Goal: Task Accomplishment & Management: Manage account settings

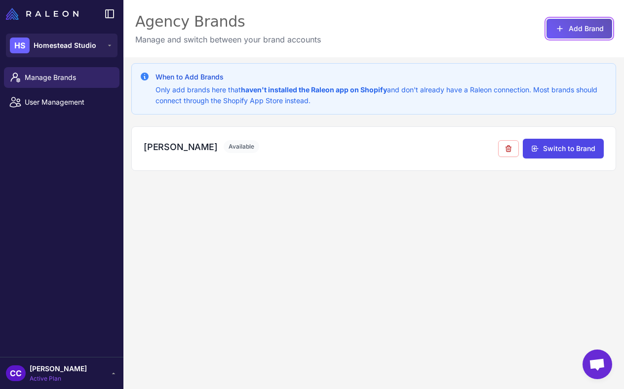
click at [566, 27] on button "Add Brand" at bounding box center [580, 29] width 66 height 20
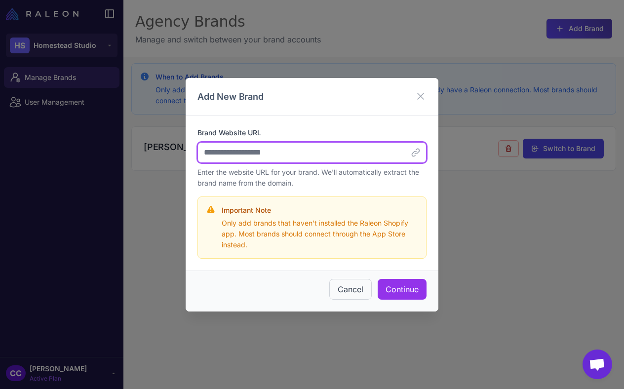
click at [306, 154] on input "Brand Website URL" at bounding box center [312, 152] width 229 height 21
paste input "**********"
type input "**********"
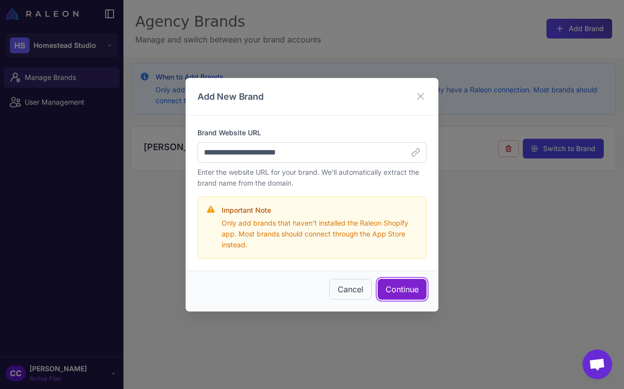
click at [394, 287] on button "Continue" at bounding box center [402, 289] width 49 height 21
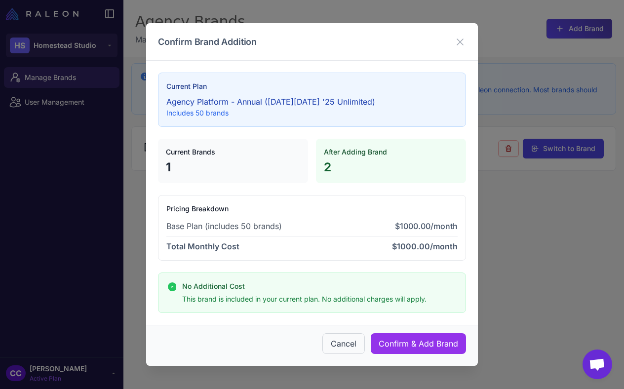
click at [551, 89] on div "Confirm Brand Addition Current Plan Agency Platform - Annual (Black Friday '25 …" at bounding box center [312, 194] width 624 height 389
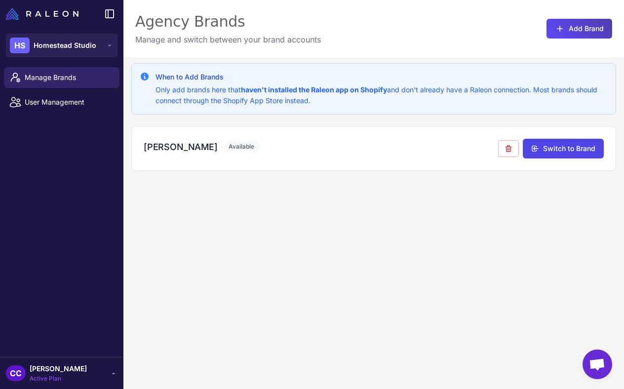
click at [519, 93] on p "Only add brands here that haven't installed the Raleon app on Shopify and don't…" at bounding box center [382, 95] width 452 height 22
click at [76, 106] on span "User Management" at bounding box center [68, 102] width 87 height 11
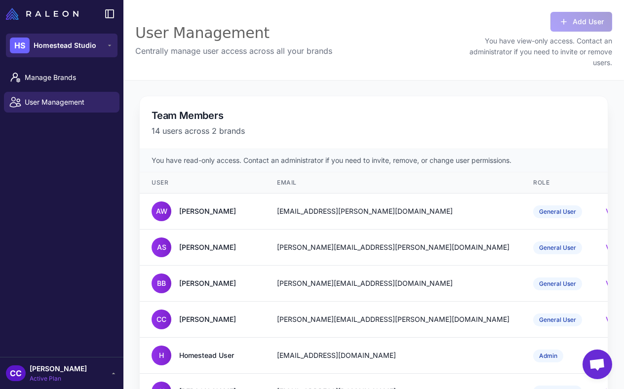
click at [88, 54] on button "HS Homestead Studio" at bounding box center [62, 46] width 112 height 24
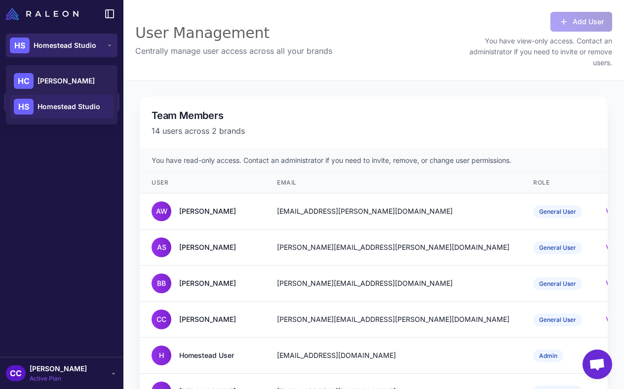
click at [88, 54] on button "HS Homestead Studio" at bounding box center [62, 46] width 112 height 24
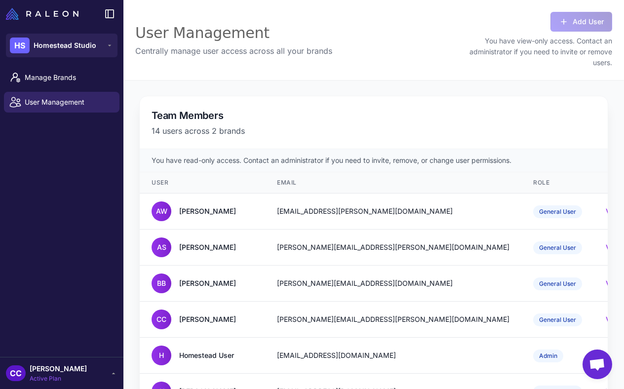
click at [73, 375] on span "Active Plan" at bounding box center [58, 378] width 57 height 9
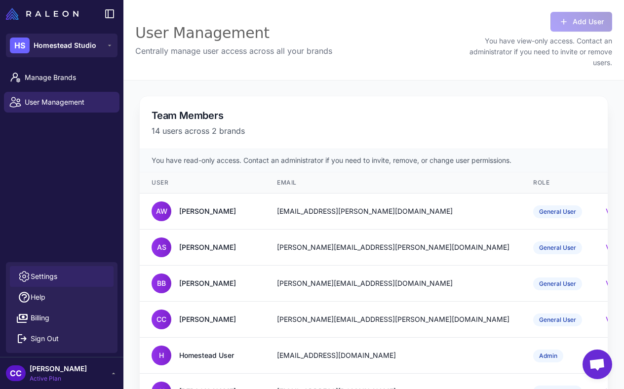
click at [48, 269] on link "Settings" at bounding box center [62, 276] width 104 height 21
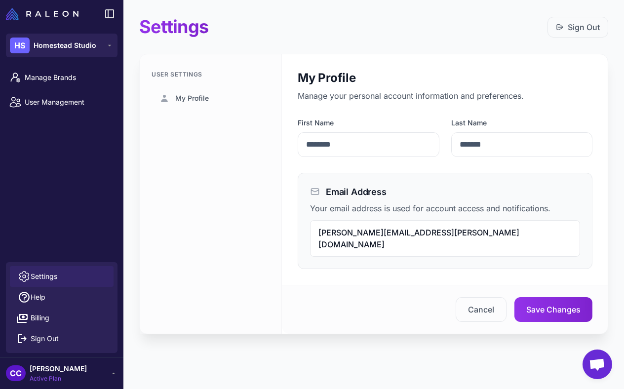
click at [231, 141] on div "User Settings My Profile" at bounding box center [211, 194] width 142 height 280
click at [84, 73] on span "Manage Brands" at bounding box center [68, 77] width 87 height 11
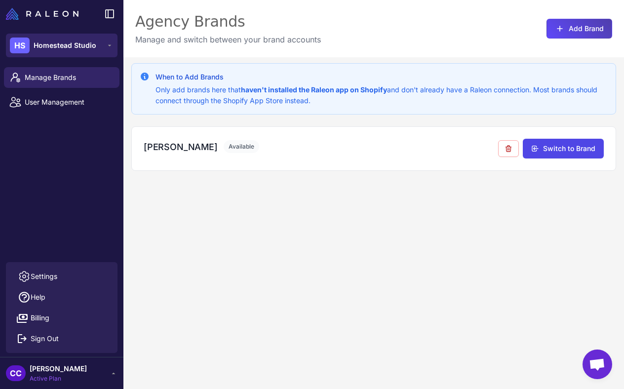
click at [95, 53] on div "HS Homestead Studio" at bounding box center [53, 46] width 86 height 16
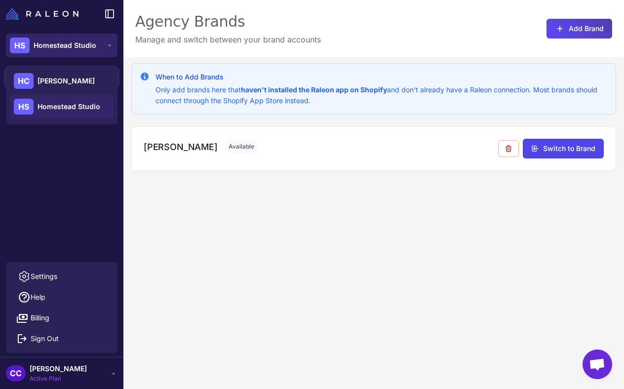
click at [98, 39] on button "HS Homestead Studio" at bounding box center [62, 46] width 112 height 24
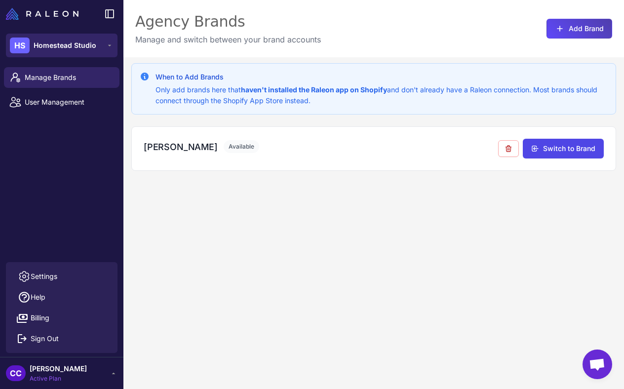
click at [98, 39] on button "HS Homestead Studio" at bounding box center [62, 46] width 112 height 24
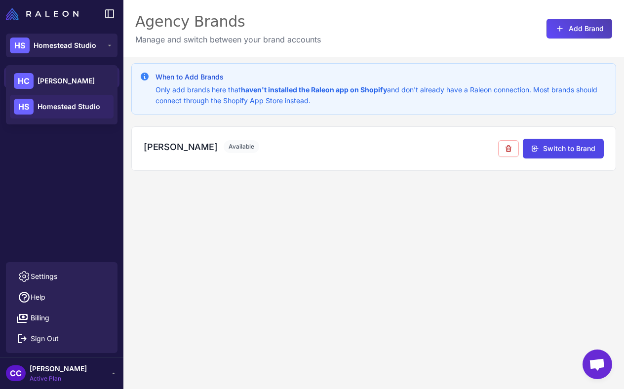
click at [65, 124] on div "Manage Brands User Management" at bounding box center [61, 162] width 123 height 199
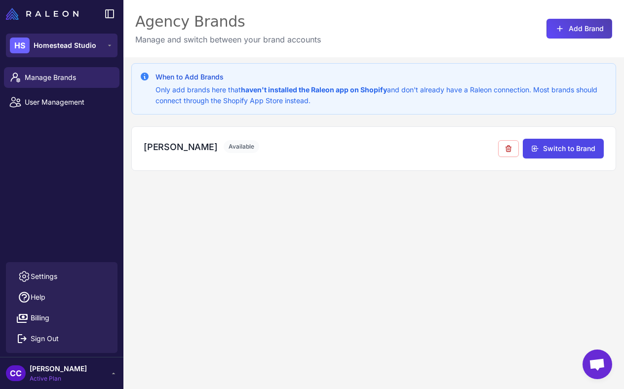
click at [81, 54] on button "HS Homestead Studio" at bounding box center [62, 46] width 112 height 24
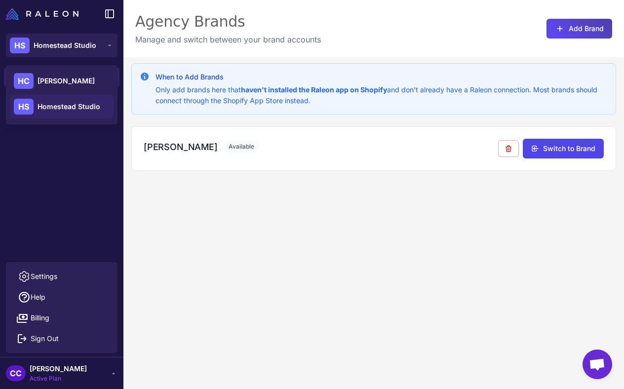
click at [79, 99] on div "HS Homestead Studio" at bounding box center [62, 107] width 104 height 24
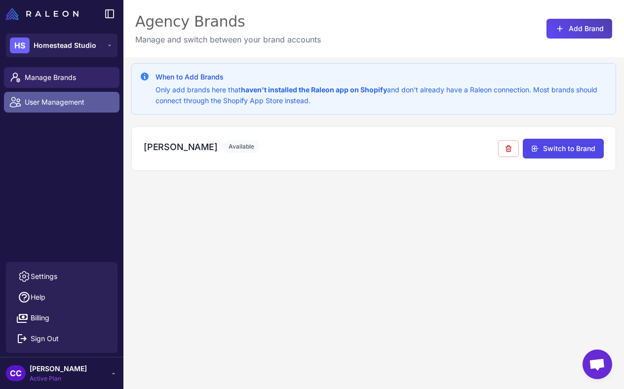
click at [69, 98] on span "User Management" at bounding box center [68, 102] width 87 height 11
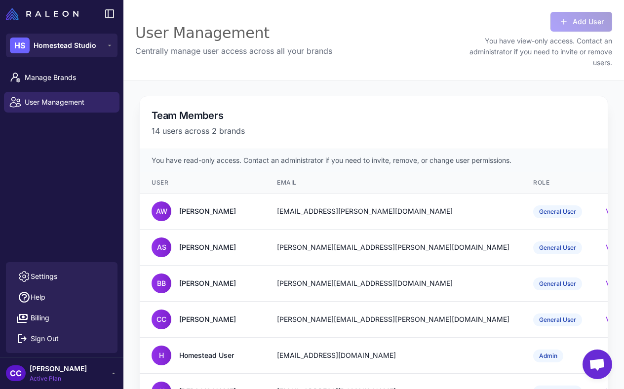
click at [63, 370] on span "[PERSON_NAME]" at bounding box center [58, 369] width 57 height 11
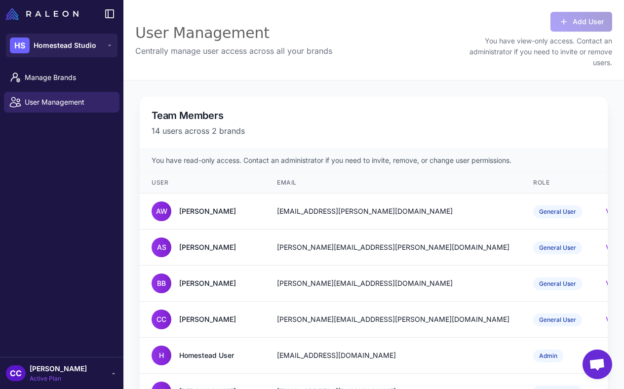
click at [63, 370] on span "[PERSON_NAME]" at bounding box center [58, 369] width 57 height 11
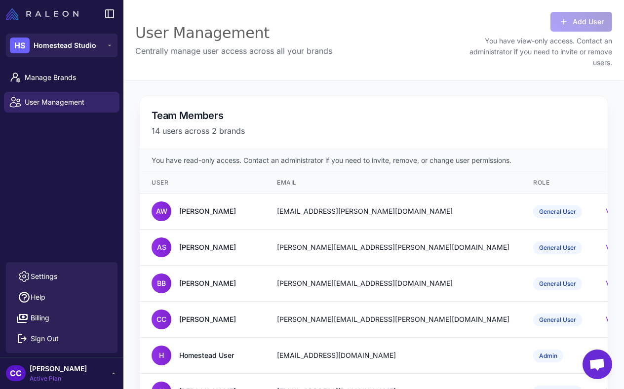
click at [55, 12] on img at bounding box center [42, 14] width 73 height 12
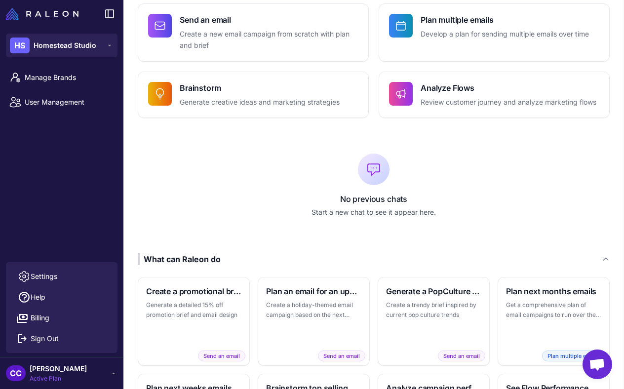
scroll to position [278, 0]
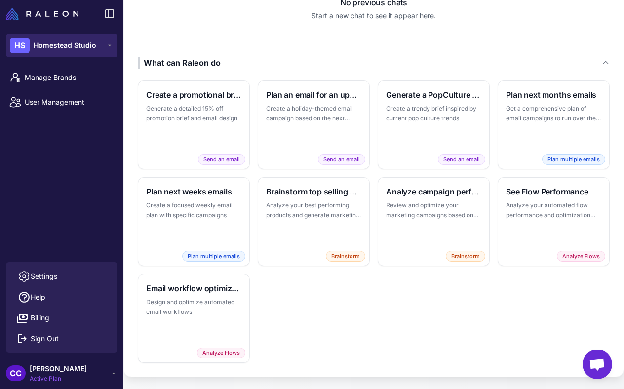
click at [72, 48] on span "Homestead Studio" at bounding box center [65, 45] width 63 height 11
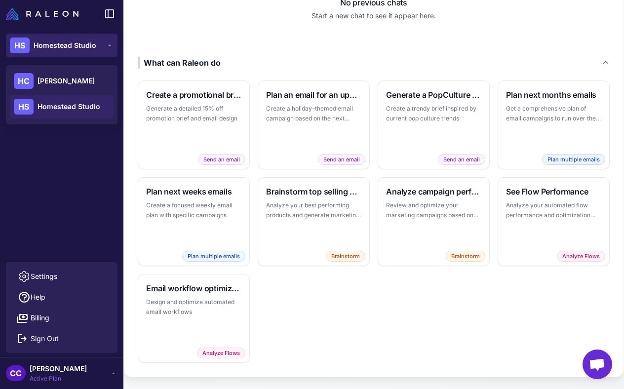
click at [72, 48] on span "Homestead Studio" at bounding box center [65, 45] width 63 height 11
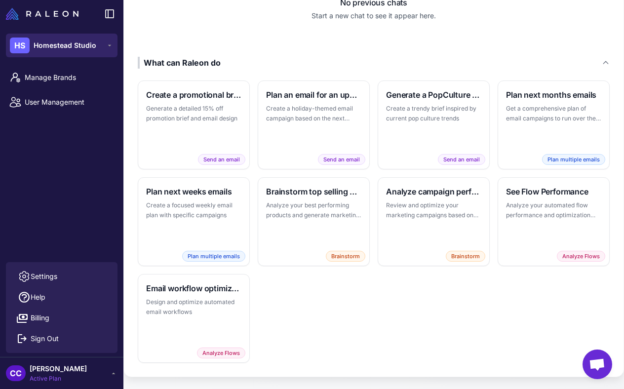
click at [72, 48] on span "Homestead Studio" at bounding box center [65, 45] width 63 height 11
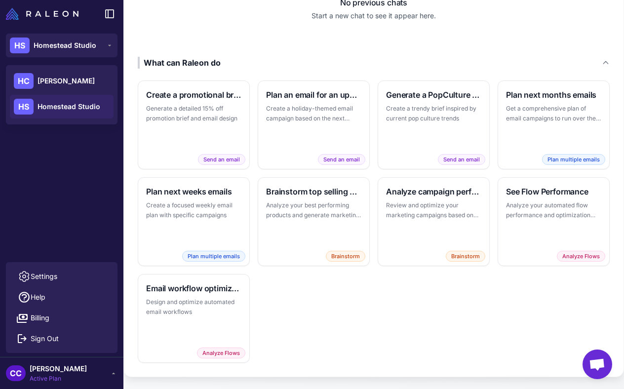
click at [78, 102] on span "Homestead Studio" at bounding box center [69, 106] width 63 height 11
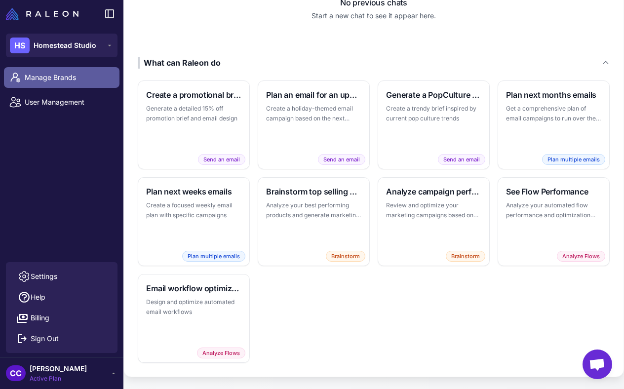
click at [70, 83] on link "Manage Brands" at bounding box center [62, 77] width 116 height 21
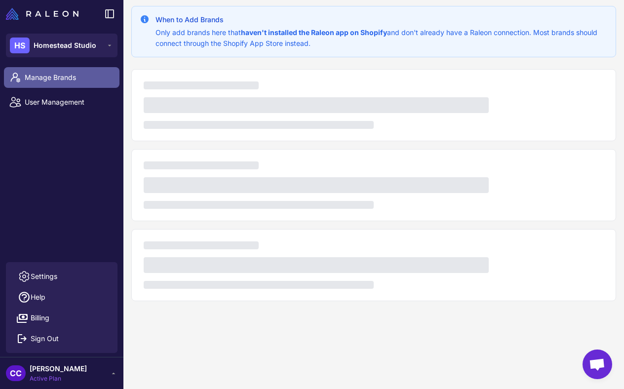
scroll to position [57, 0]
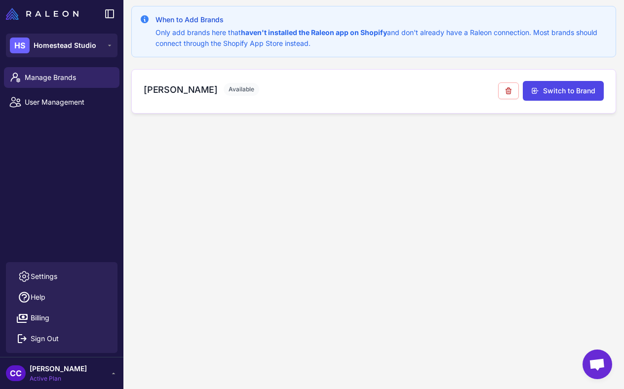
click at [246, 86] on div "Heidi Carey Available" at bounding box center [321, 89] width 355 height 13
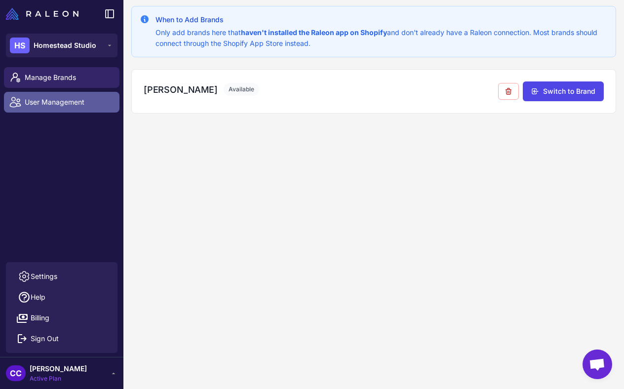
click at [63, 99] on span "User Management" at bounding box center [68, 102] width 87 height 11
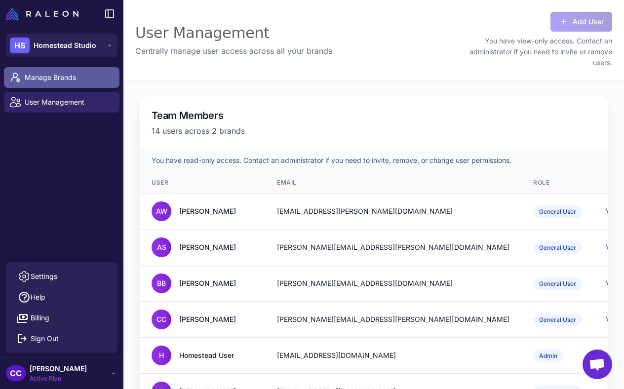
click at [59, 76] on span "Manage Brands" at bounding box center [68, 77] width 87 height 11
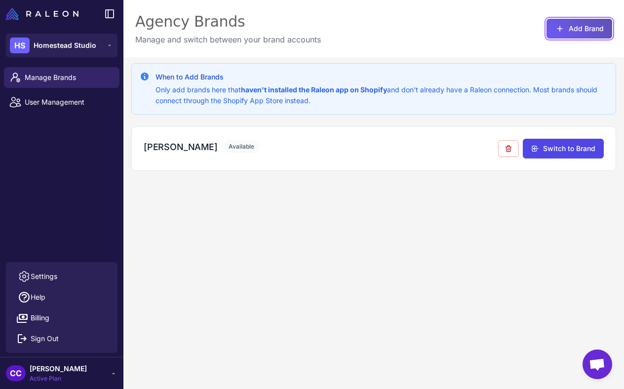
click at [573, 27] on button "Add Brand" at bounding box center [580, 29] width 66 height 20
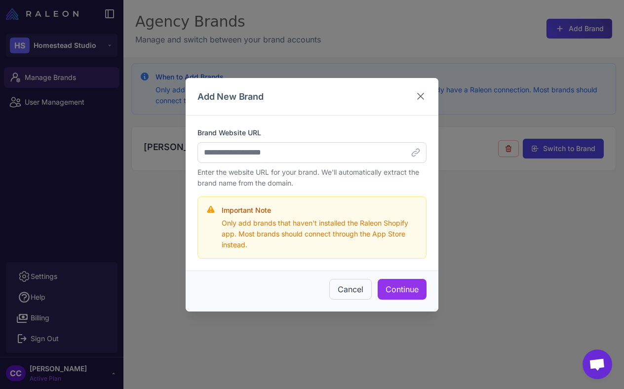
click at [419, 98] on icon at bounding box center [421, 96] width 6 height 6
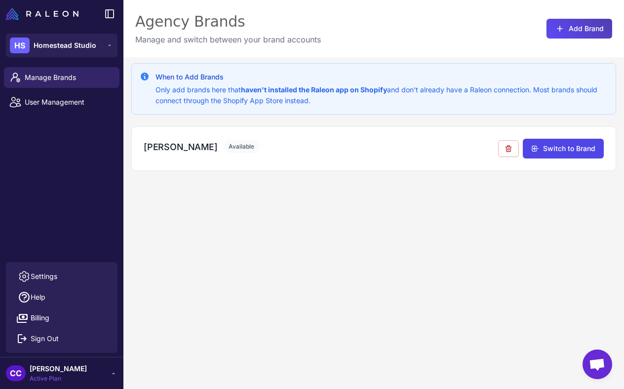
click at [70, 371] on span "[PERSON_NAME]" at bounding box center [58, 369] width 57 height 11
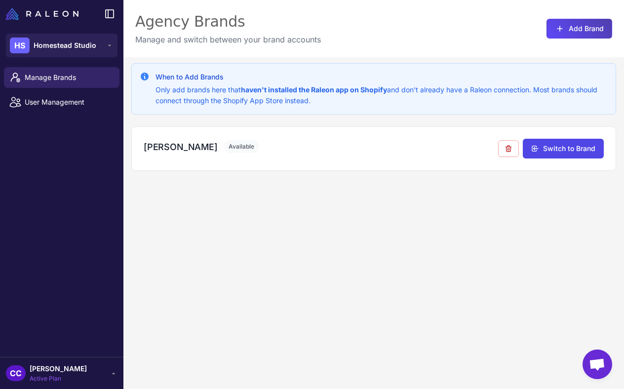
click at [62, 366] on span "[PERSON_NAME]" at bounding box center [58, 369] width 57 height 11
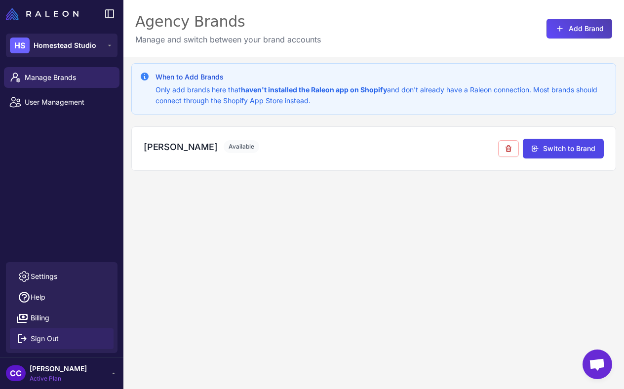
click at [57, 338] on span "Sign Out" at bounding box center [45, 338] width 28 height 11
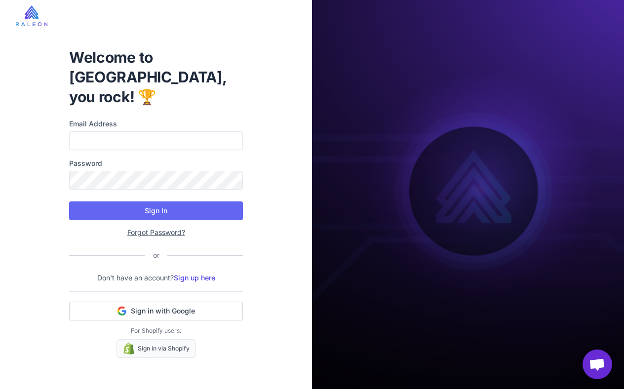
type input "**********"
